Goal: Download file/media

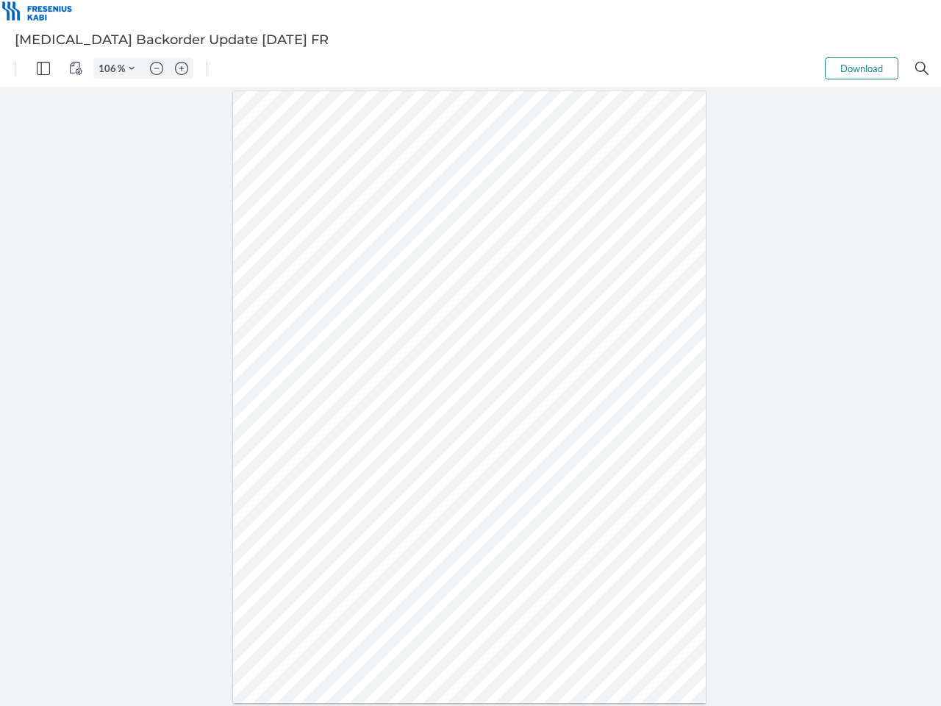
click at [43, 68] on img "Panel" at bounding box center [43, 68] width 13 height 13
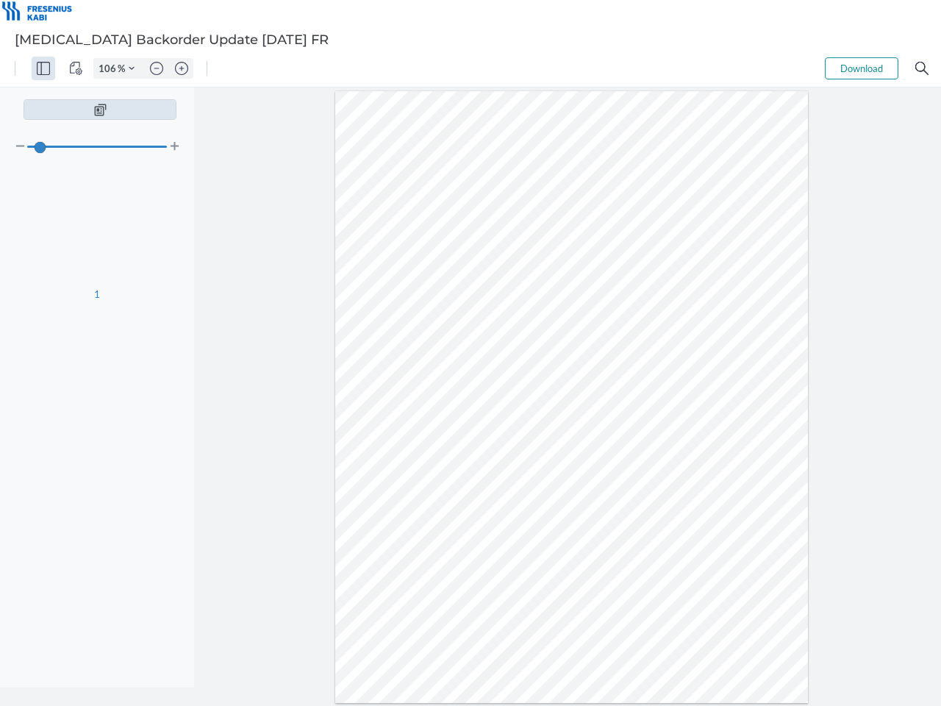
click at [76, 68] on img "View Controls" at bounding box center [75, 68] width 13 height 13
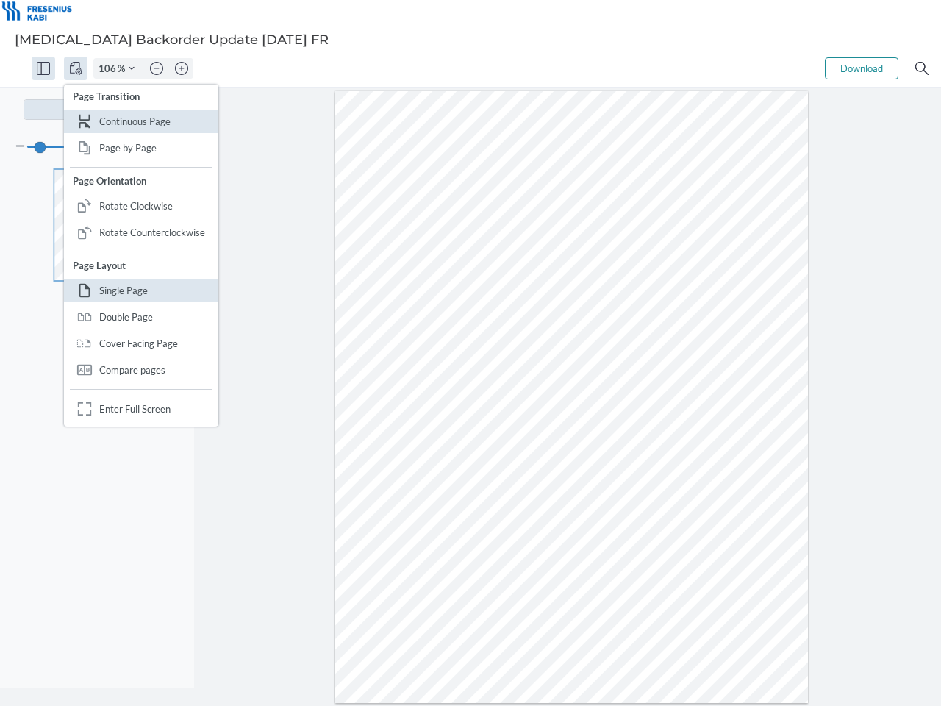
click at [110, 68] on input "106" at bounding box center [106, 68] width 24 height 13
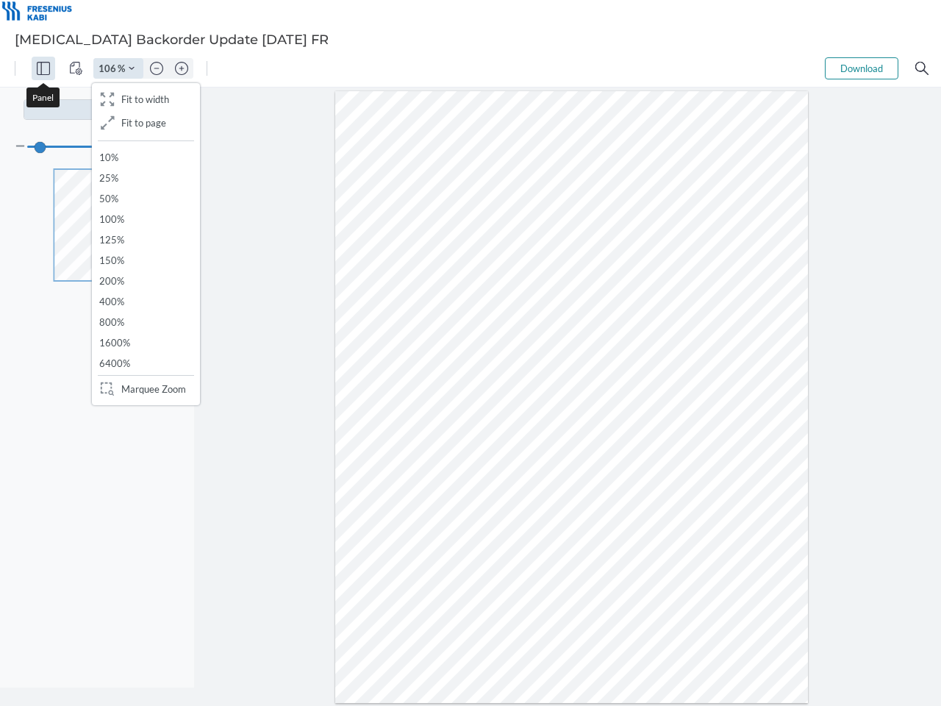
click at [132, 68] on img "Zoom Controls" at bounding box center [132, 68] width 6 height 6
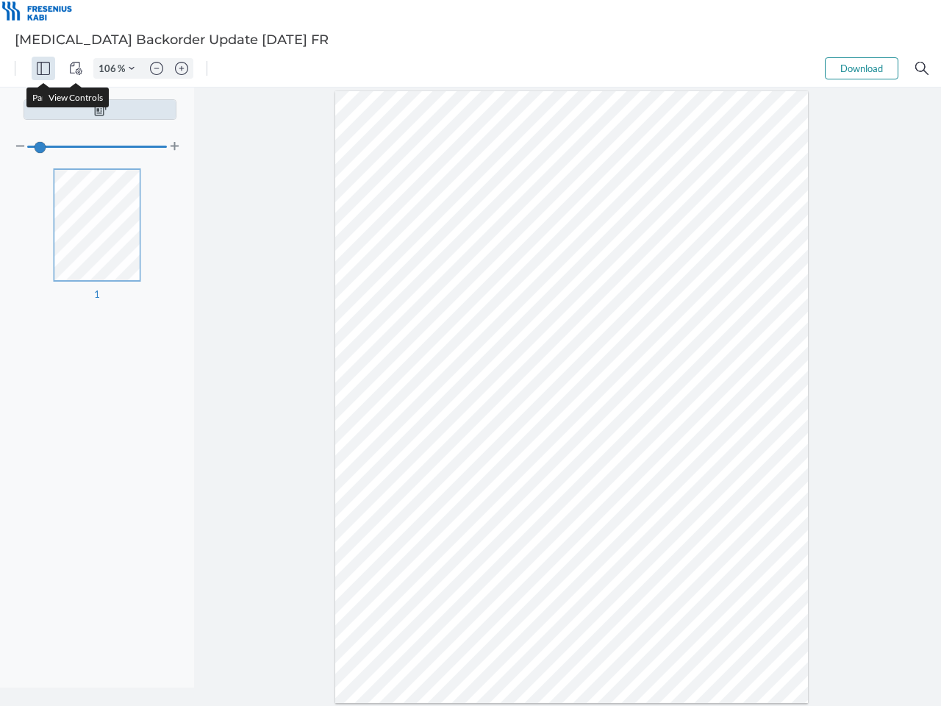
click at [157, 68] on img "Zoom out" at bounding box center [156, 68] width 13 height 13
click at [182, 68] on img "Zoom in" at bounding box center [181, 68] width 13 height 13
type input "106"
click at [862, 68] on button "Download" at bounding box center [862, 68] width 74 height 22
click at [922, 68] on img "Search" at bounding box center [922, 68] width 13 height 13
